Goal: Navigation & Orientation: Find specific page/section

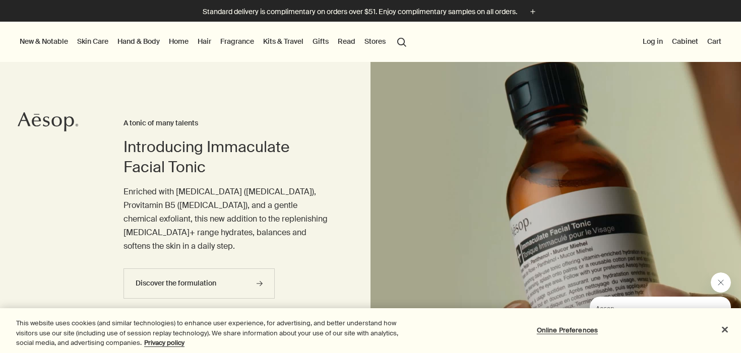
click at [294, 40] on link "Kits & Travel" at bounding box center [283, 41] width 44 height 13
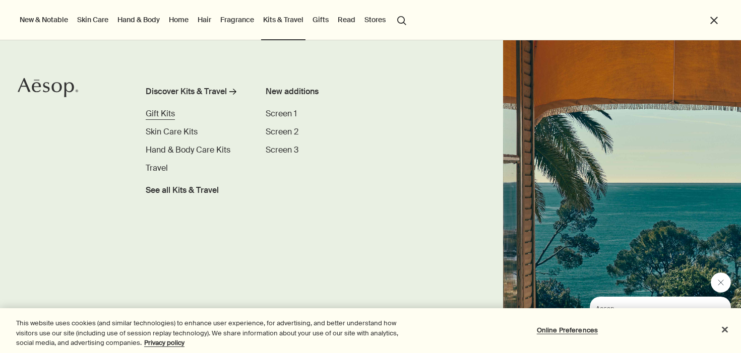
click at [163, 113] on span "Gift Kits" at bounding box center [160, 113] width 29 height 11
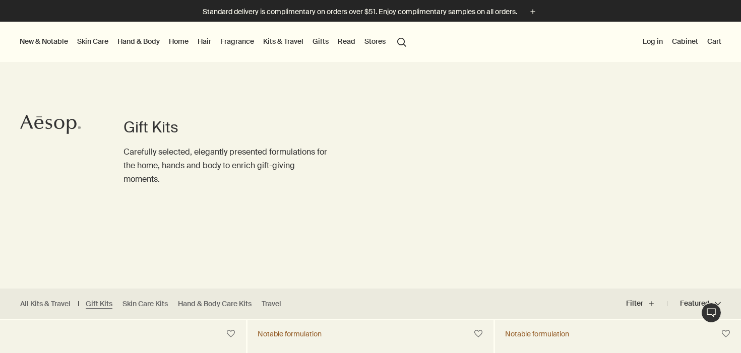
click at [132, 45] on link "Hand & Body" at bounding box center [138, 41] width 46 height 13
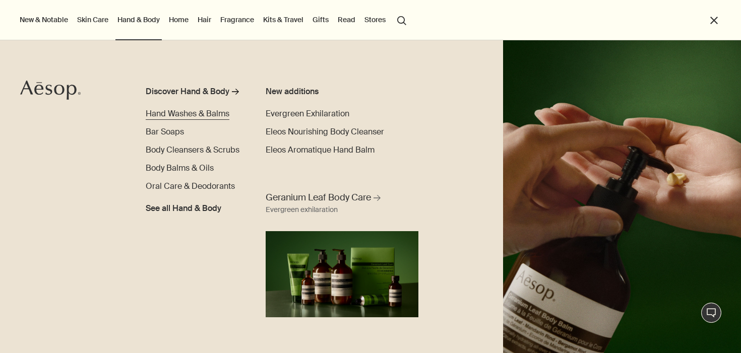
click at [178, 111] on span "Hand Washes & Balms" at bounding box center [188, 113] width 84 height 11
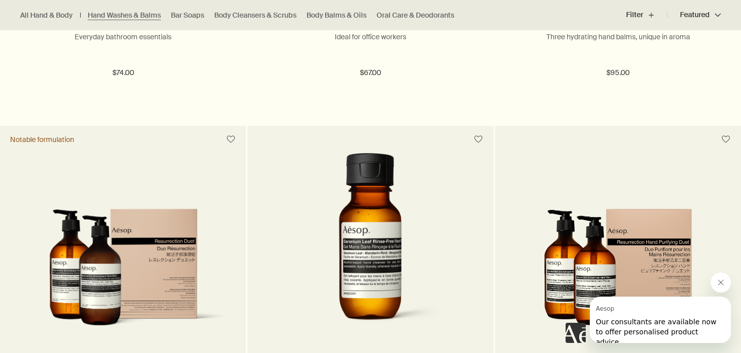
scroll to position [2003, 0]
